Goal: Navigation & Orientation: Understand site structure

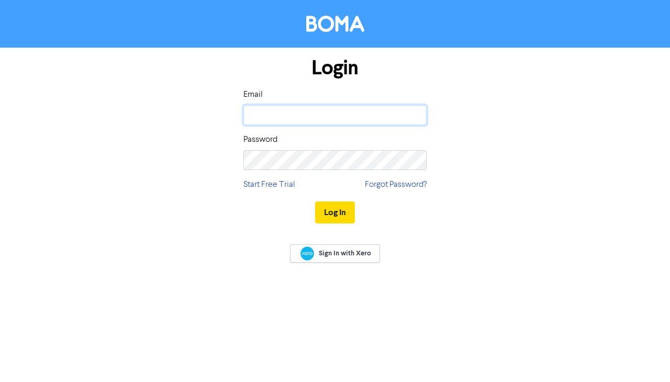
type input "[PERSON_NAME][EMAIL_ADDRESS][DOMAIN_NAME]"
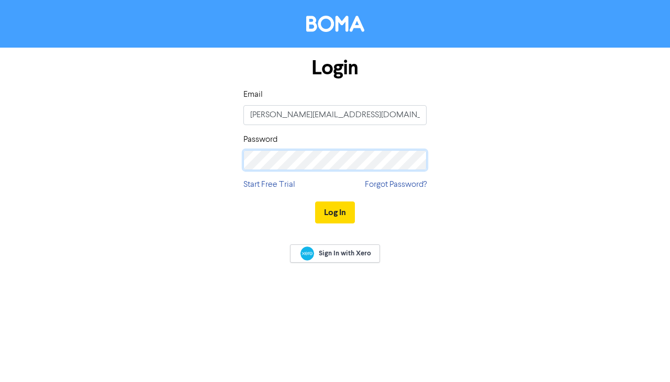
click at [335, 212] on button "Log In" at bounding box center [335, 213] width 40 height 22
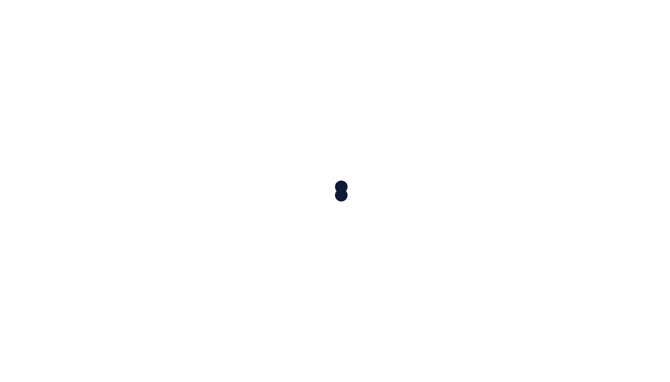
click at [329, 213] on div at bounding box center [335, 191] width 670 height 382
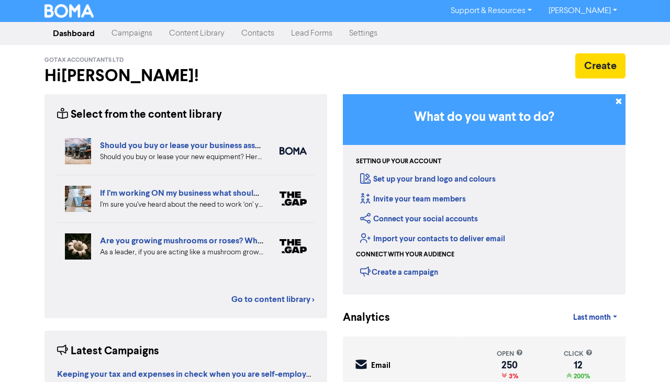
click at [126, 34] on link "Campaigns" at bounding box center [132, 33] width 58 height 21
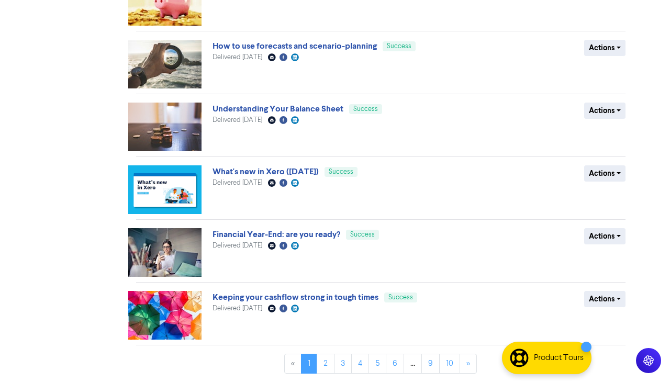
scroll to position [361, 0]
click at [464, 362] on link "»" at bounding box center [468, 364] width 17 height 20
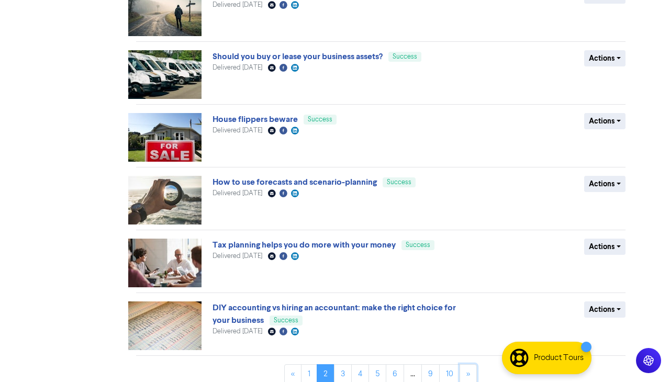
scroll to position [349, 0]
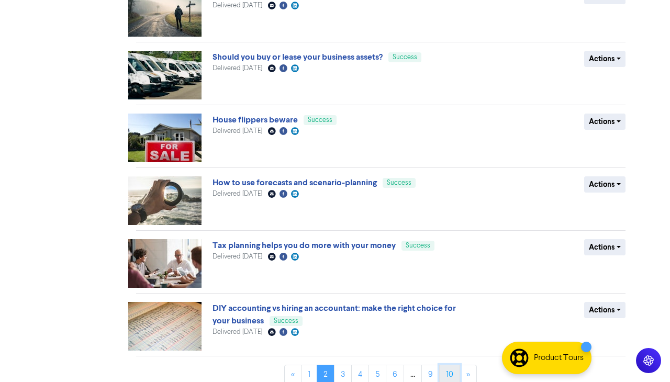
click at [453, 376] on link "10" at bounding box center [449, 375] width 21 height 20
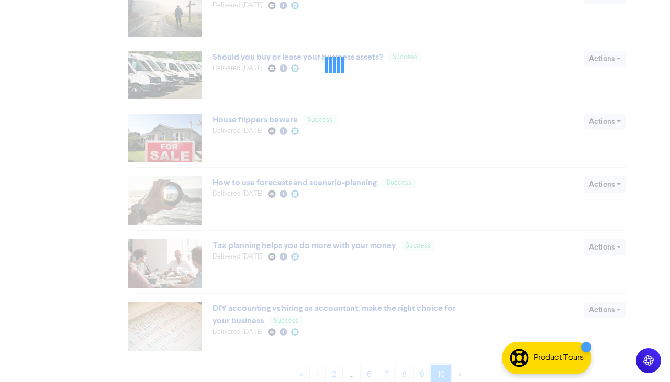
scroll to position [0, 0]
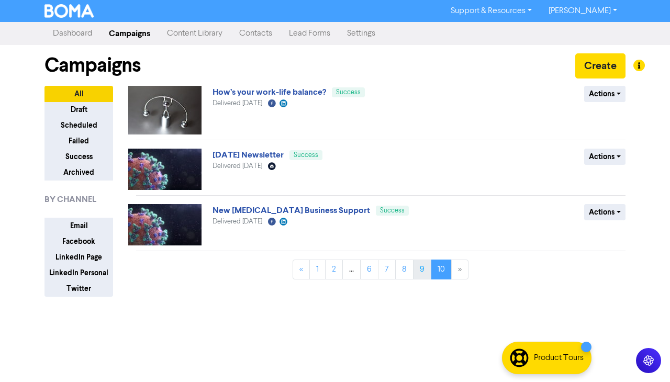
click at [418, 211] on div "New [MEDICAL_DATA] Business Support Success Delivered [DATE] Facebook Created w…" at bounding box center [381, 227] width 490 height 47
click at [422, 269] on link "9" at bounding box center [422, 270] width 18 height 20
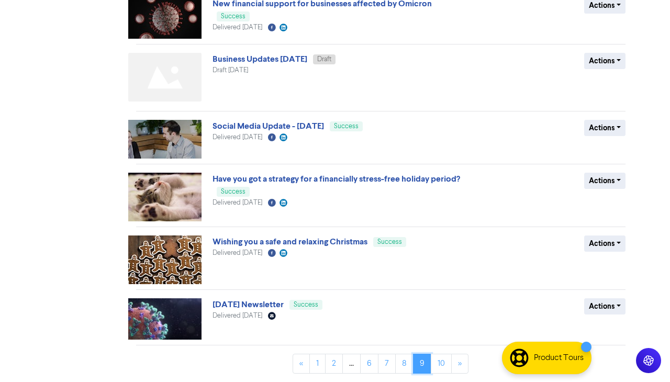
scroll to position [352, 0]
click at [317, 360] on link "1" at bounding box center [317, 364] width 16 height 20
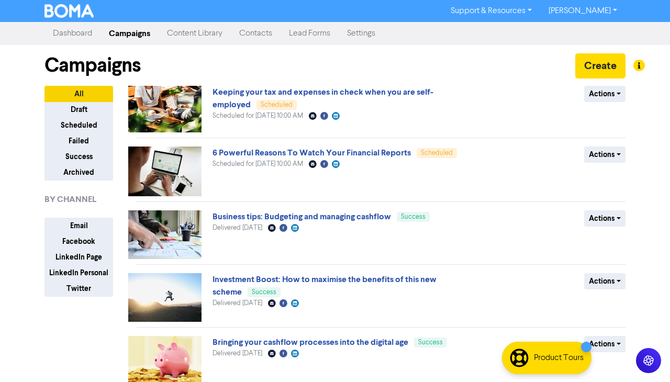
click at [311, 31] on link "Lead Forms" at bounding box center [310, 33] width 58 height 21
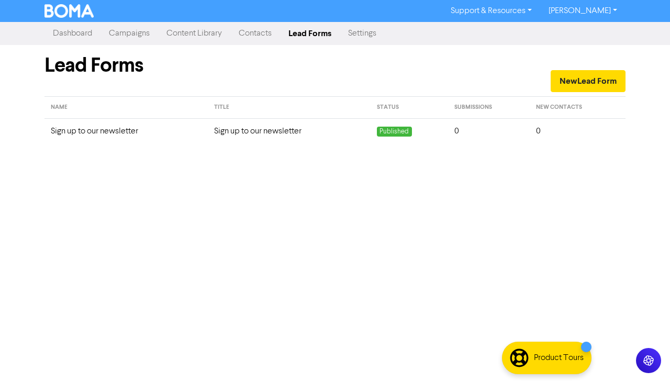
click at [127, 32] on link "Campaigns" at bounding box center [130, 33] width 58 height 21
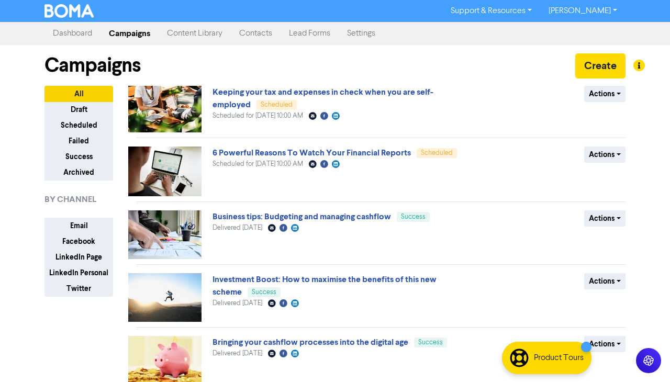
click at [515, 10] on link "Support & Resources" at bounding box center [491, 11] width 98 height 17
click at [565, 35] on div "Dashboard Campaigns Content Library Contacts Lead Forms Settings" at bounding box center [335, 33] width 597 height 21
click at [604, 12] on link "[PERSON_NAME]" at bounding box center [582, 11] width 85 height 17
click at [470, 33] on div "Dashboard Campaigns Content Library Contacts Lead Forms Settings" at bounding box center [335, 33] width 597 height 21
